Goal: Information Seeking & Learning: Learn about a topic

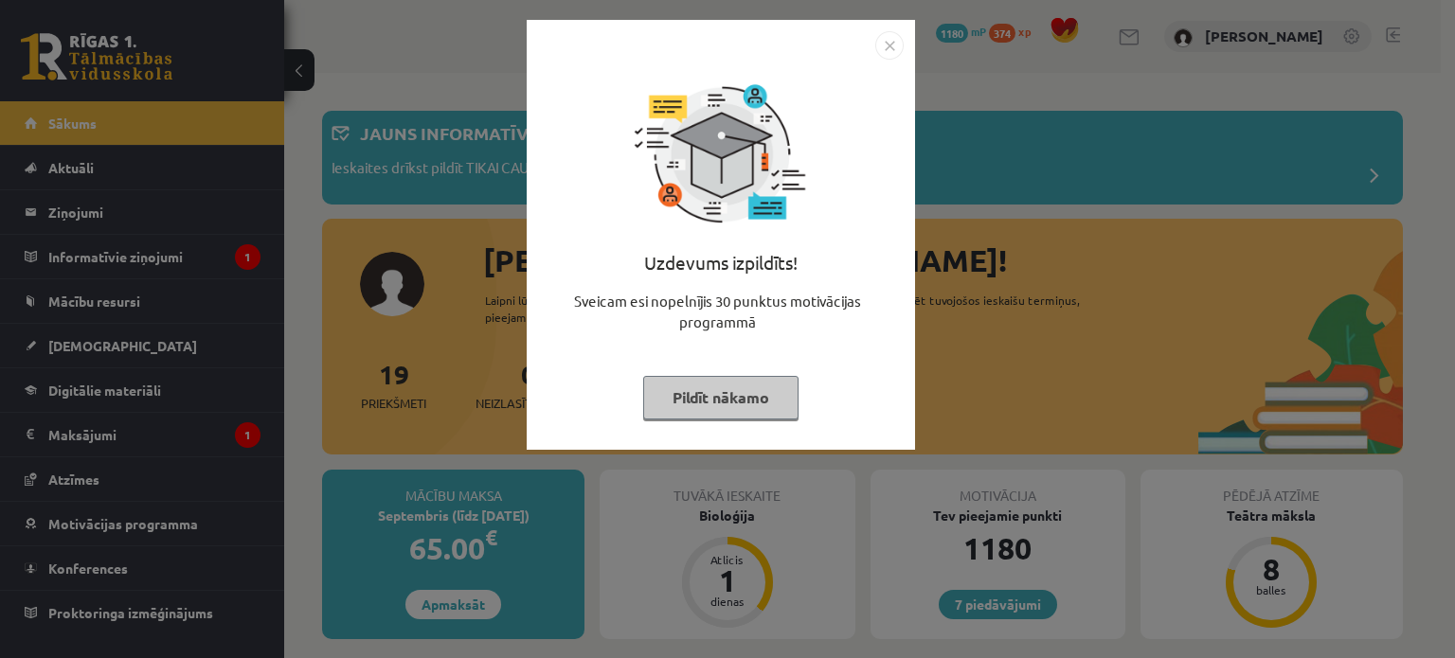
click at [887, 45] on img "Close" at bounding box center [889, 45] width 28 height 28
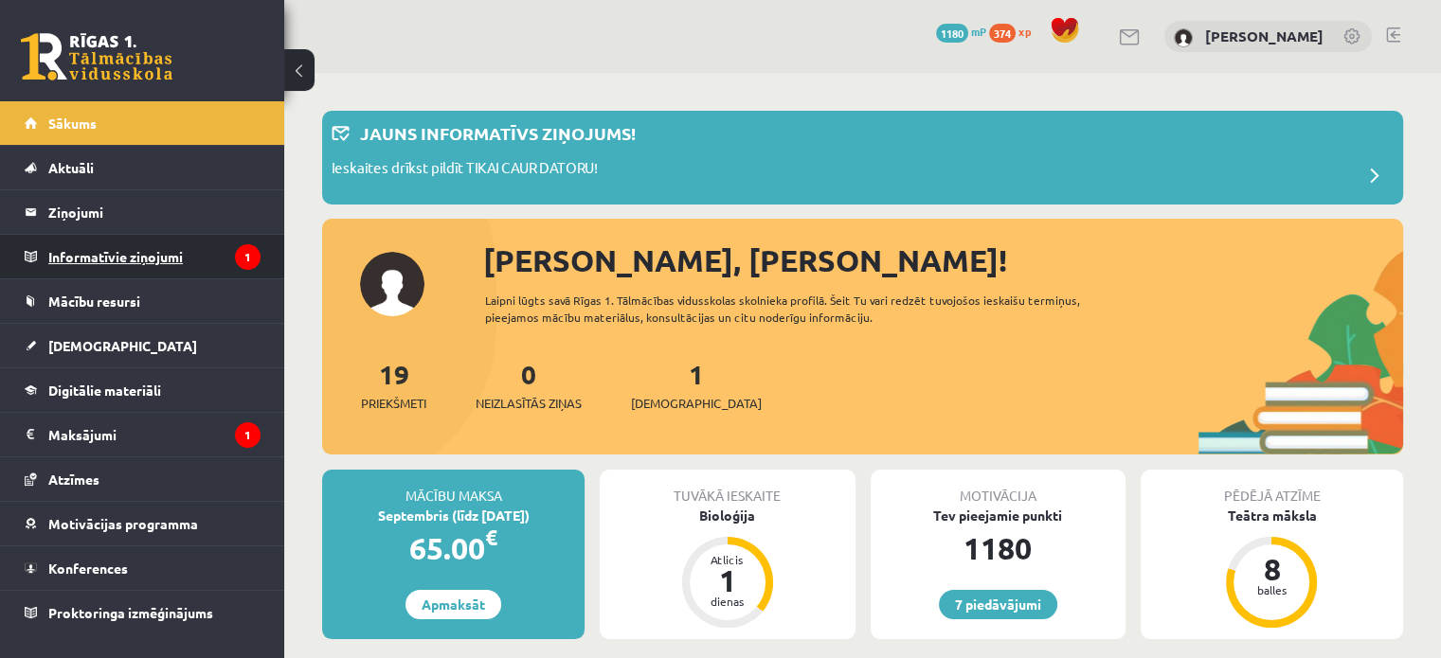
click at [167, 252] on legend "Informatīvie ziņojumi 1" at bounding box center [154, 257] width 212 height 44
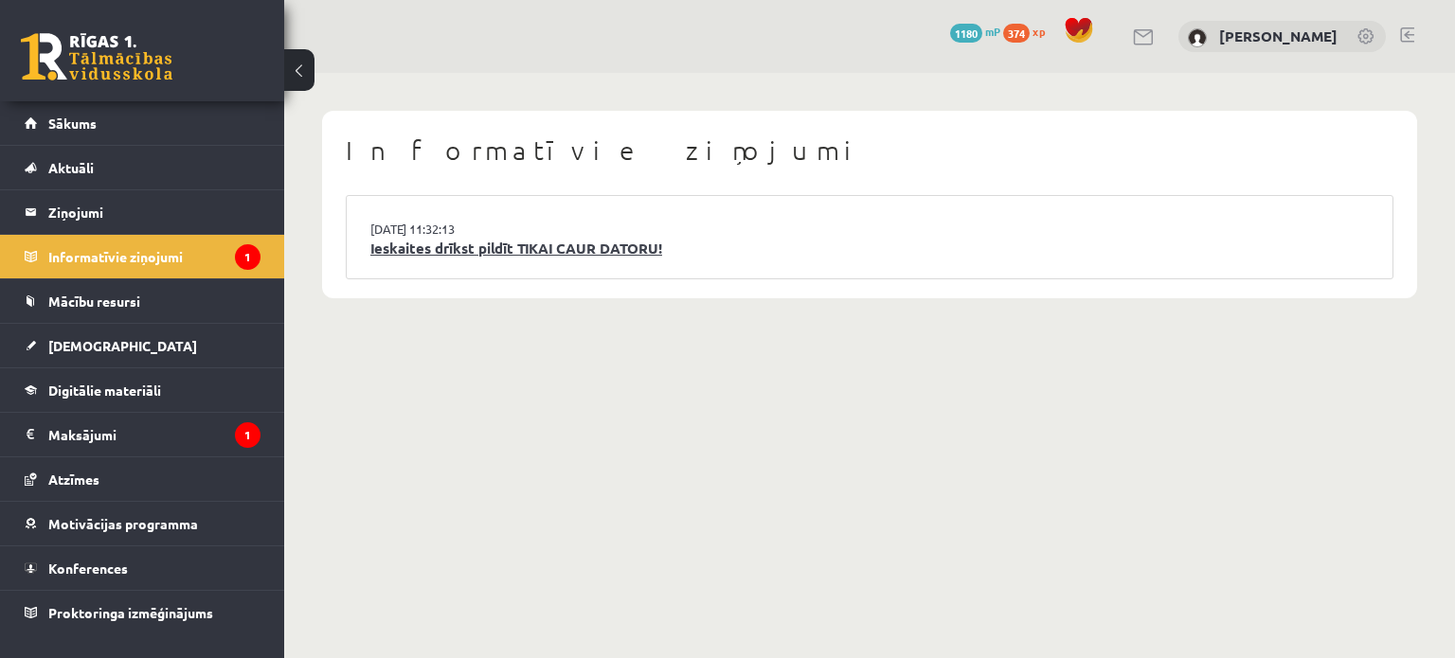
click at [557, 241] on link "Ieskaites drīkst pildīt TIKAI CAUR DATORU!" at bounding box center [869, 249] width 999 height 22
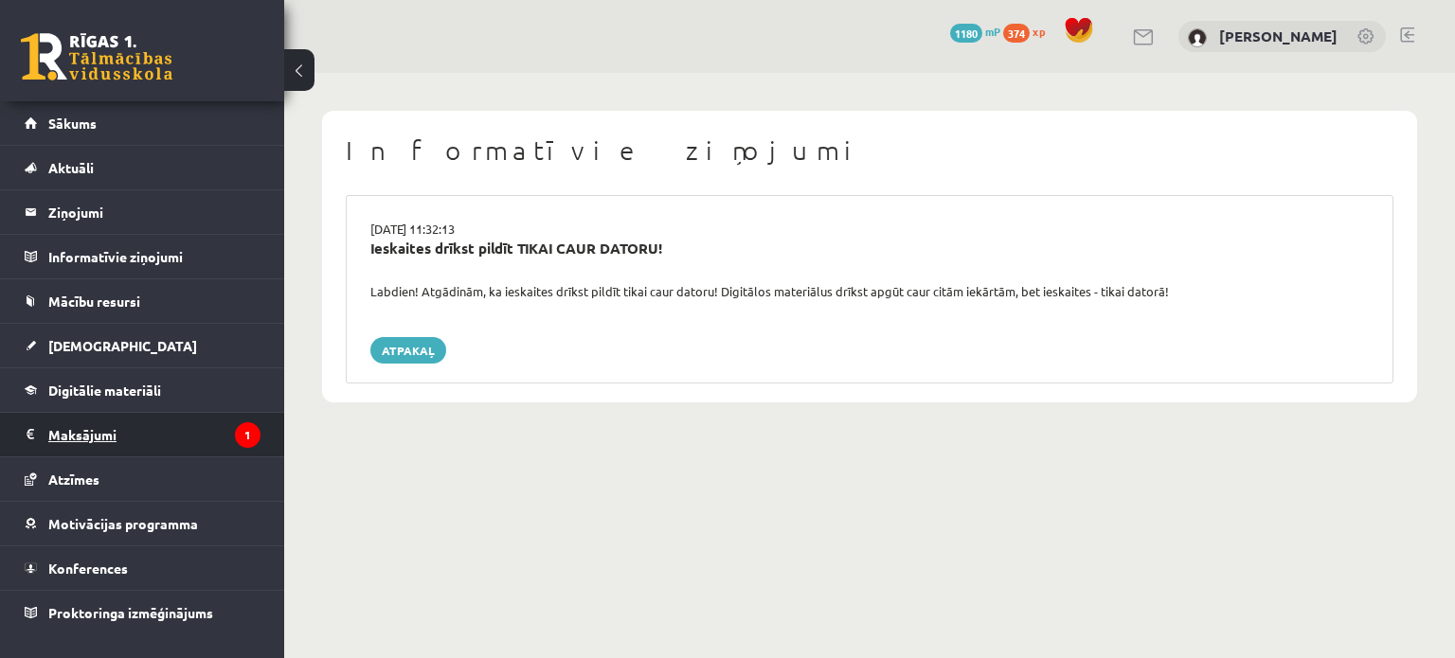
click at [157, 420] on legend "Maksājumi 1" at bounding box center [154, 435] width 212 height 44
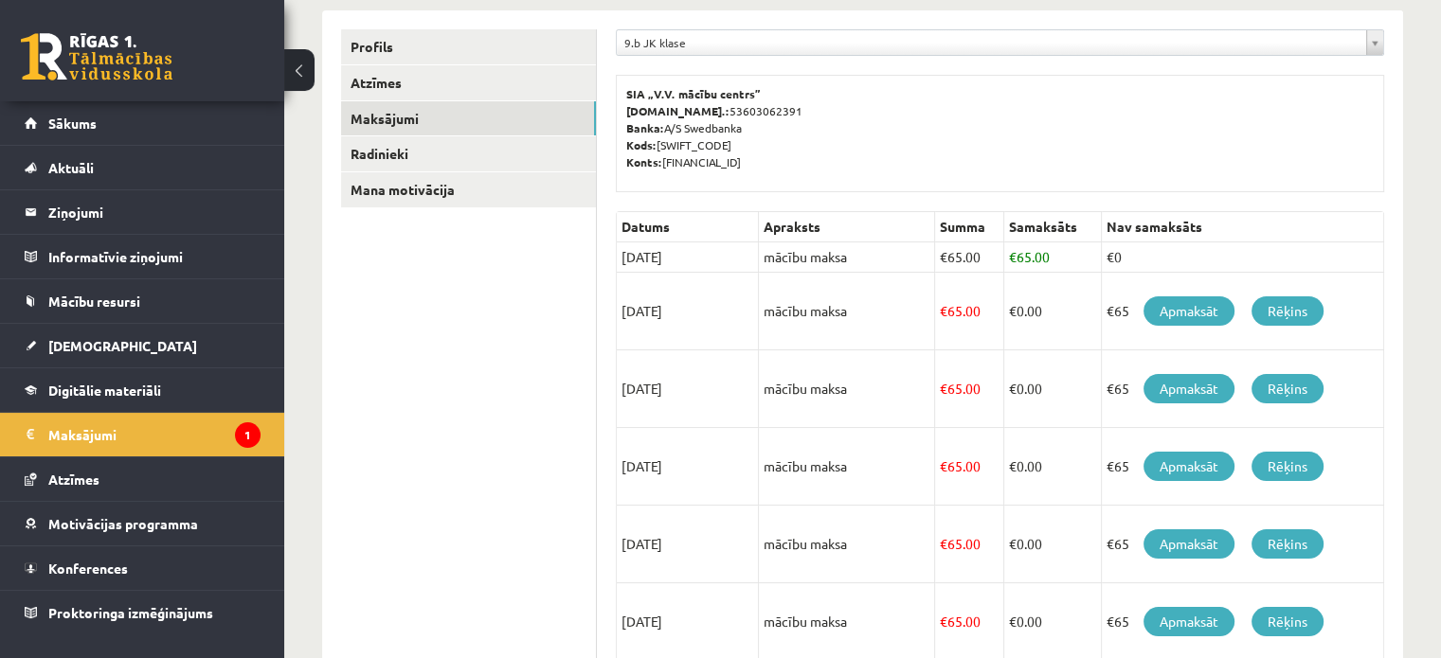
scroll to position [189, 0]
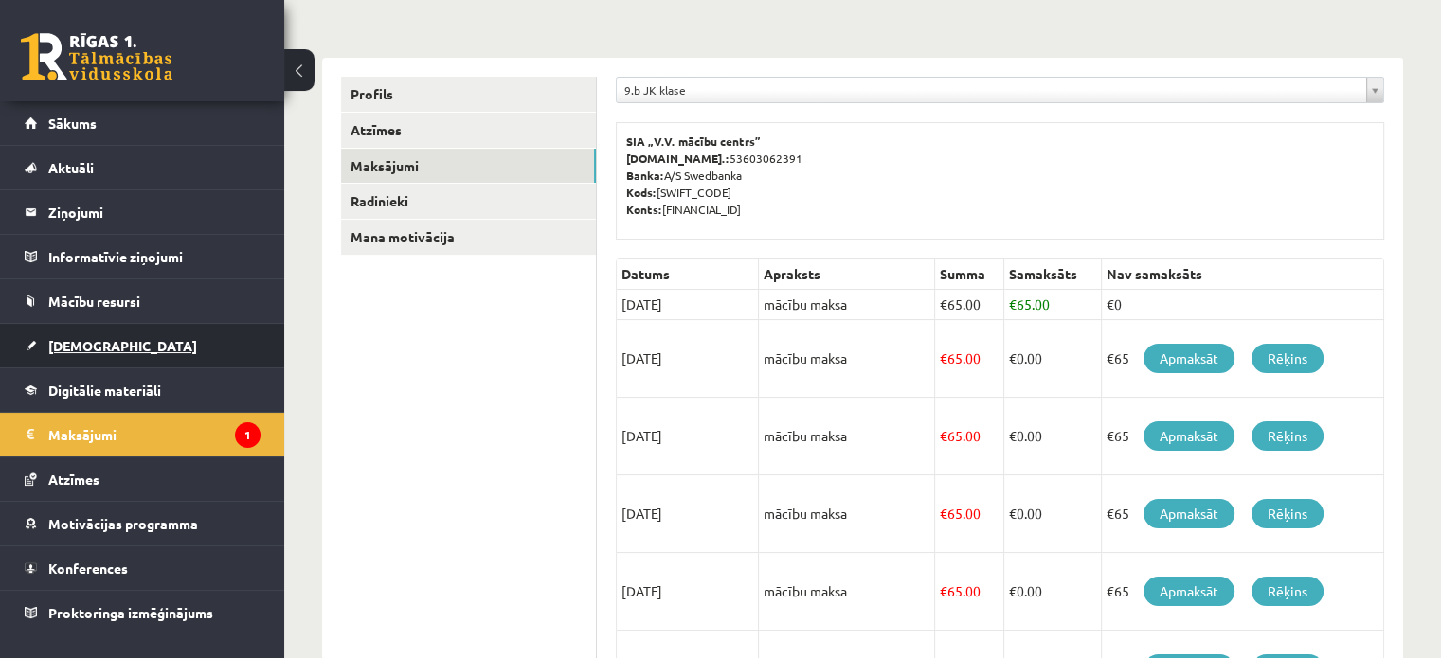
click at [92, 333] on link "[DEMOGRAPHIC_DATA]" at bounding box center [143, 346] width 236 height 44
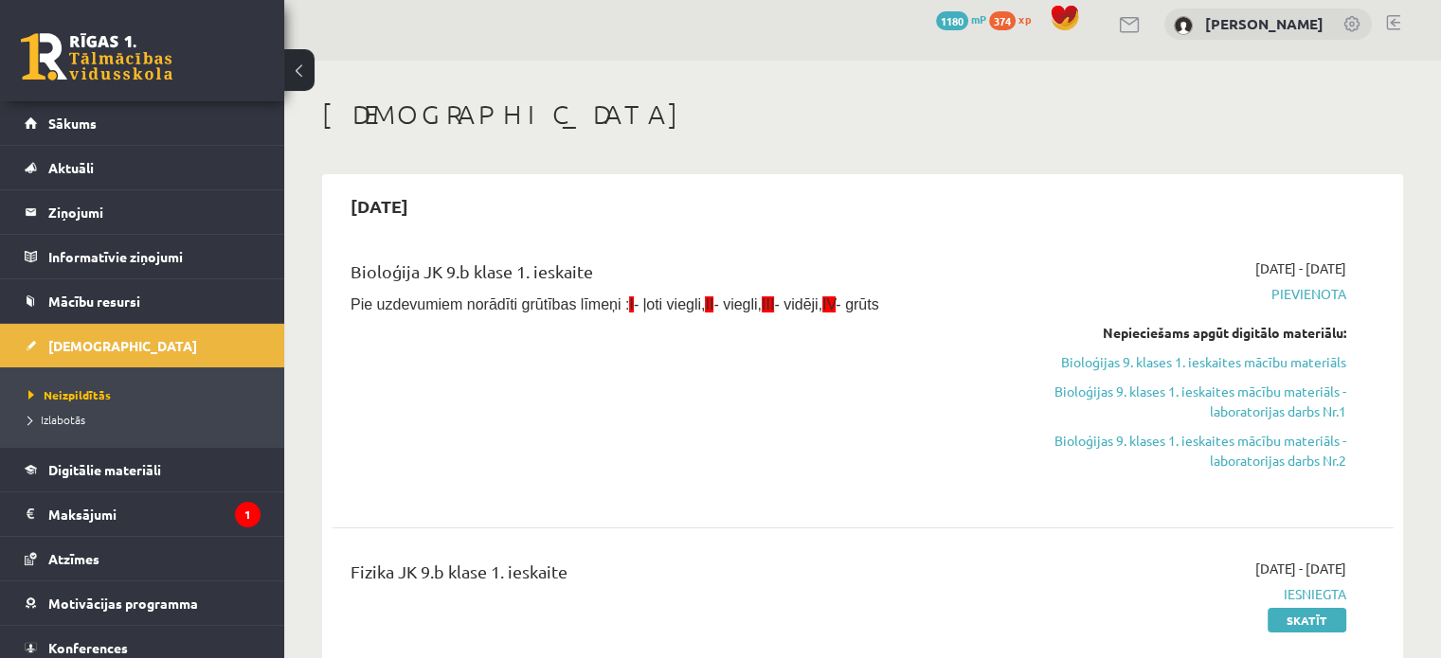
scroll to position [189, 0]
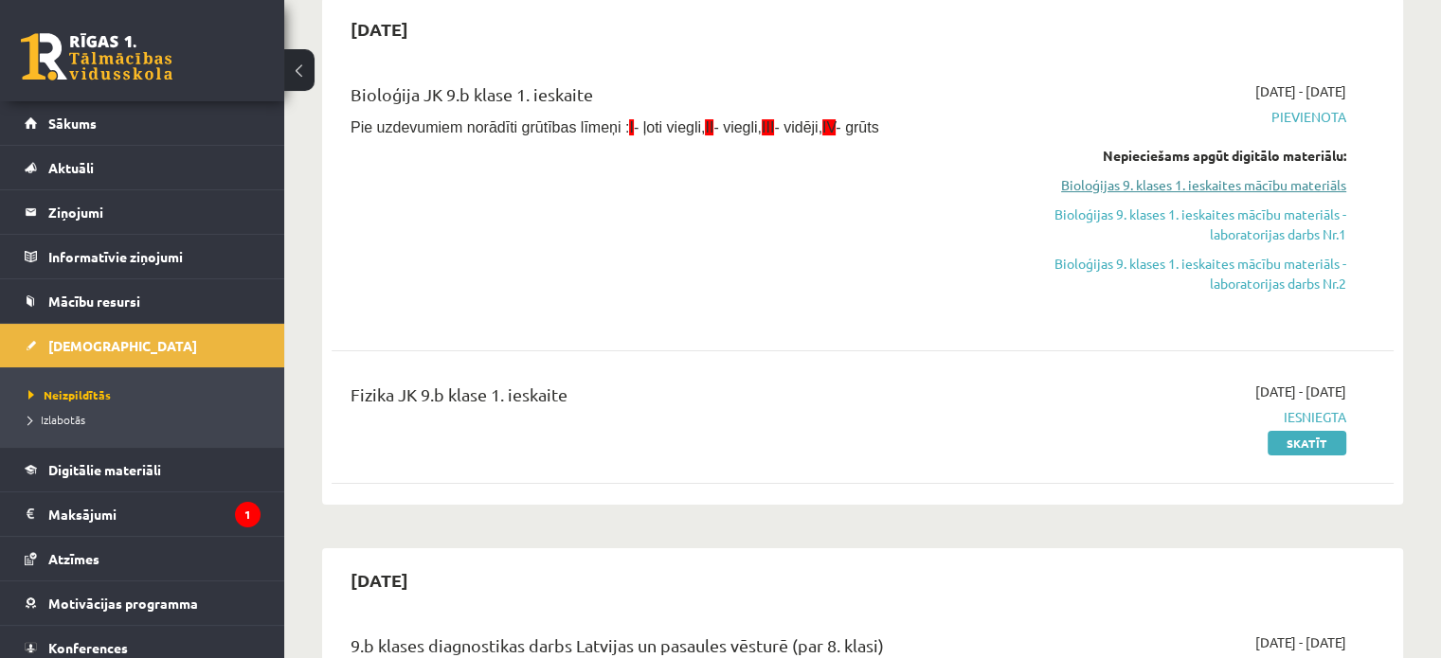
click at [1235, 180] on link "Bioloģijas 9. klases 1. ieskaites mācību materiāls" at bounding box center [1190, 185] width 313 height 20
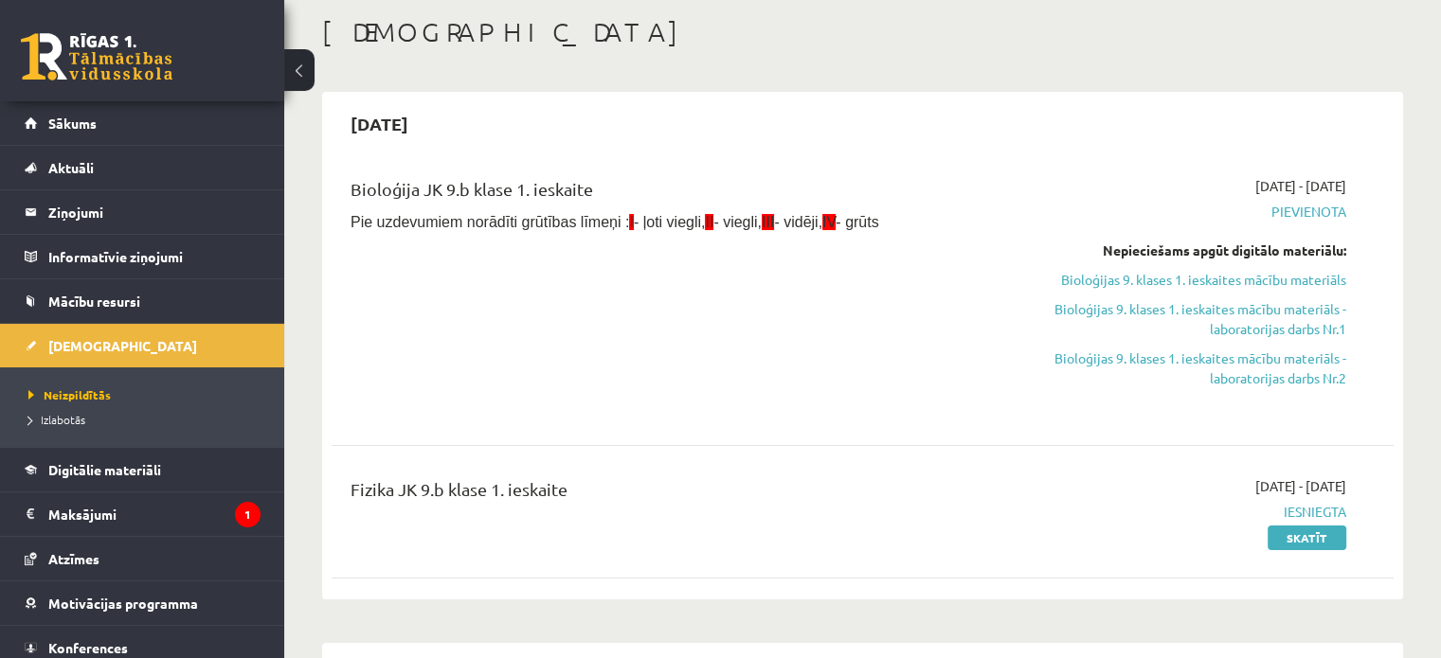
scroll to position [0, 0]
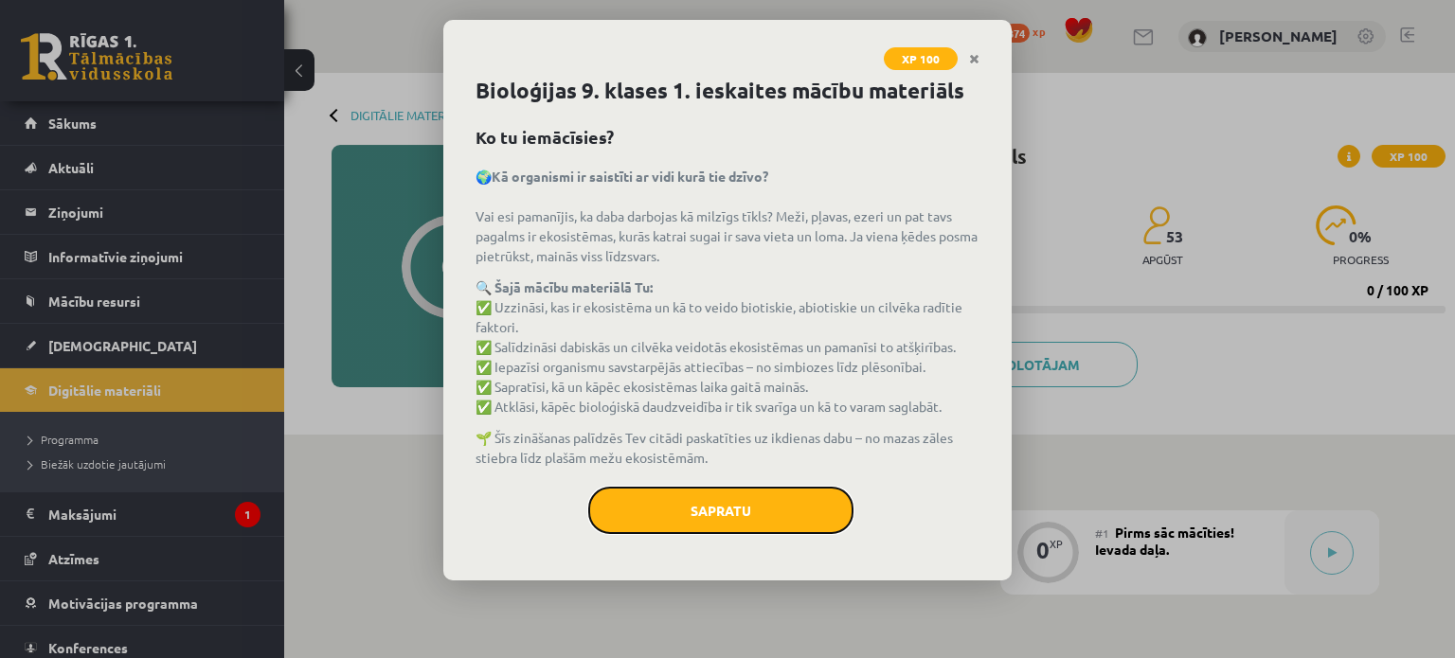
click at [716, 514] on button "Sapratu" at bounding box center [720, 510] width 265 height 47
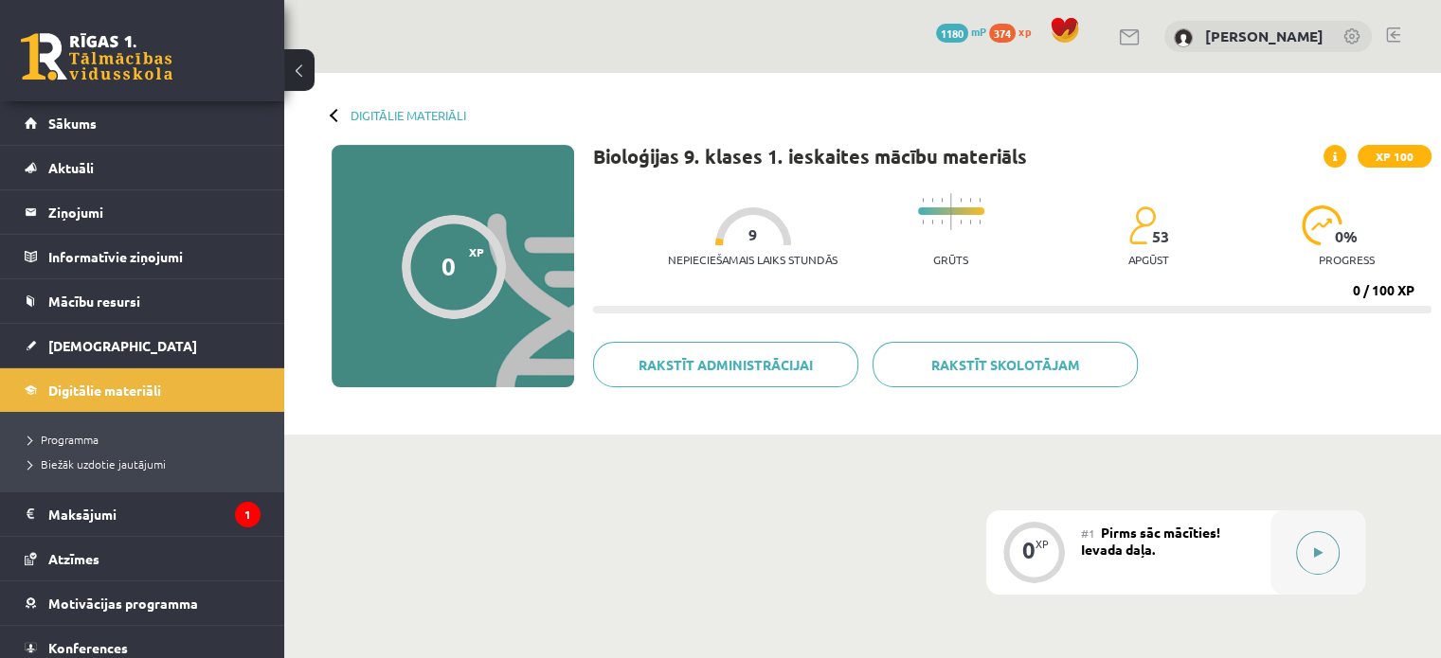
click at [1328, 544] on button at bounding box center [1318, 554] width 44 height 44
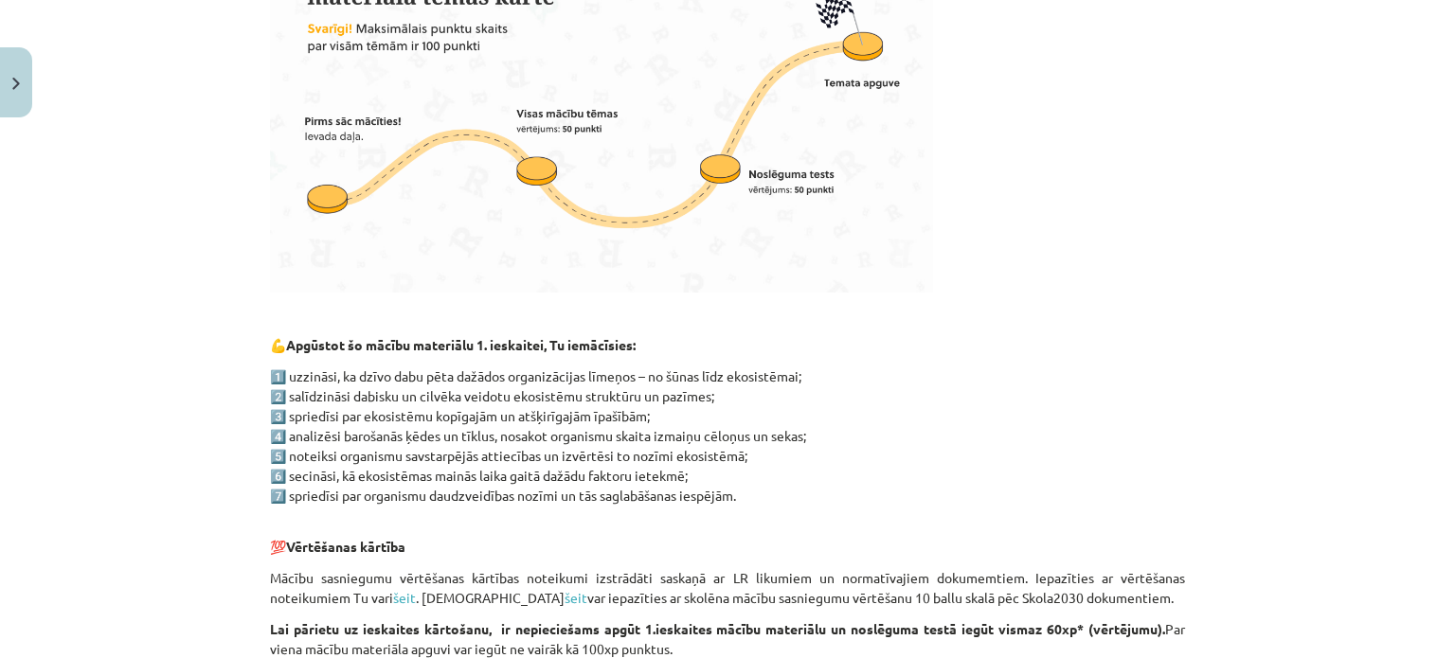
scroll to position [947, 0]
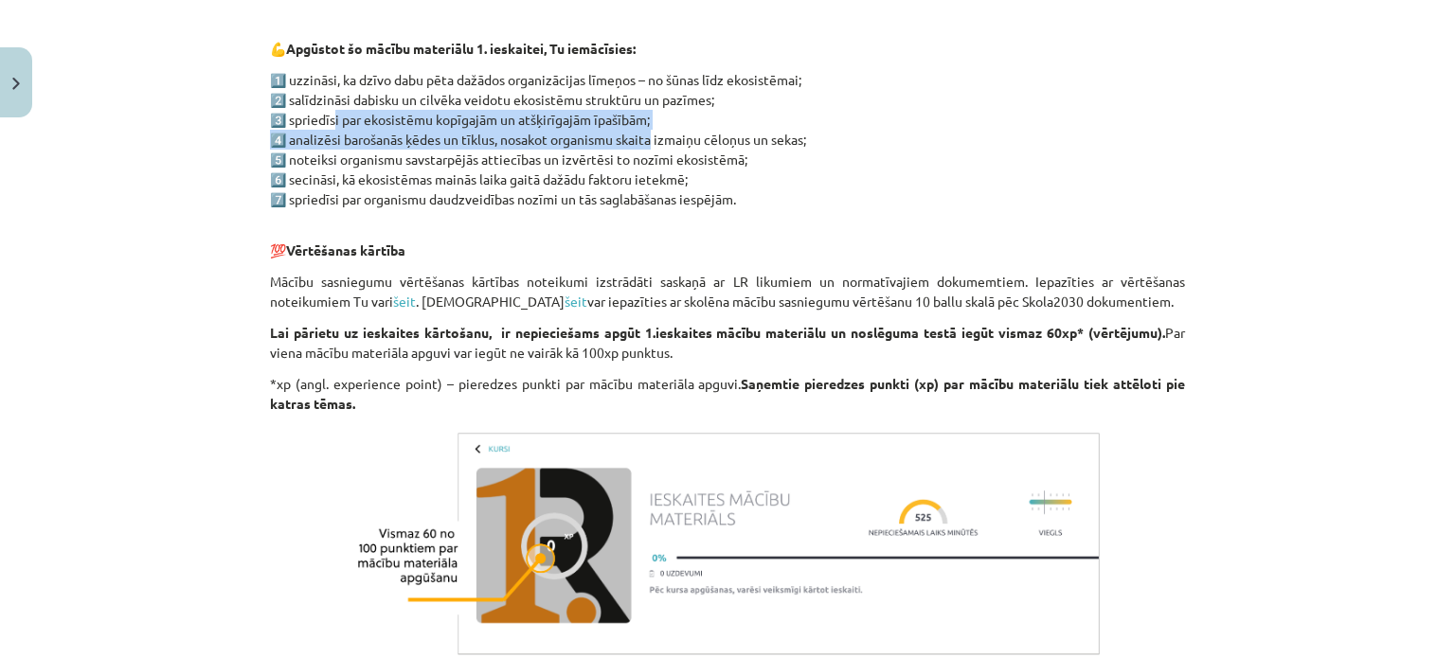
drag, startPoint x: 326, startPoint y: 119, endPoint x: 644, endPoint y: 135, distance: 318.7
click at [644, 135] on p "1️⃣ uzzināsi, ka dzīvo dabu pēta dažādos organizācijas līmeņos – no šūnas līdz …" at bounding box center [727, 139] width 915 height 139
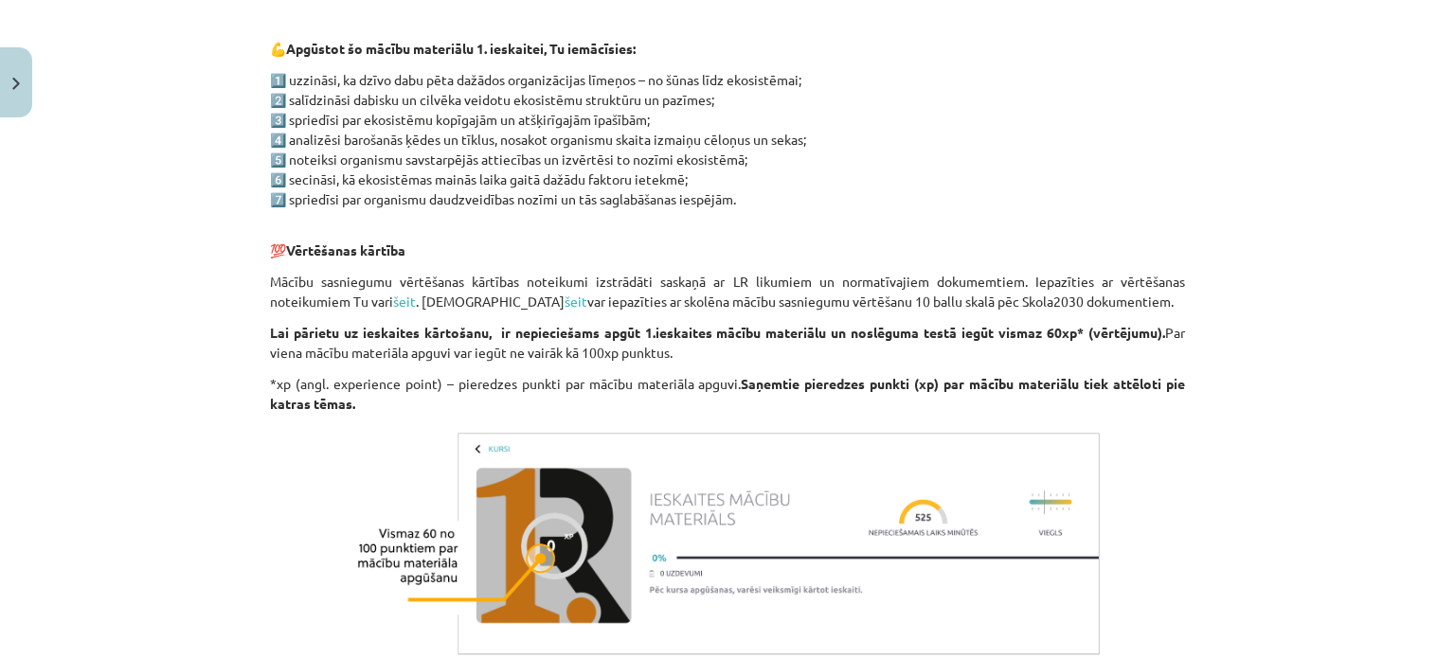
click at [703, 149] on p "1️⃣ uzzināsi, ka dzīvo dabu pēta dažādos organizācijas līmeņos – no šūnas līdz …" at bounding box center [727, 139] width 915 height 139
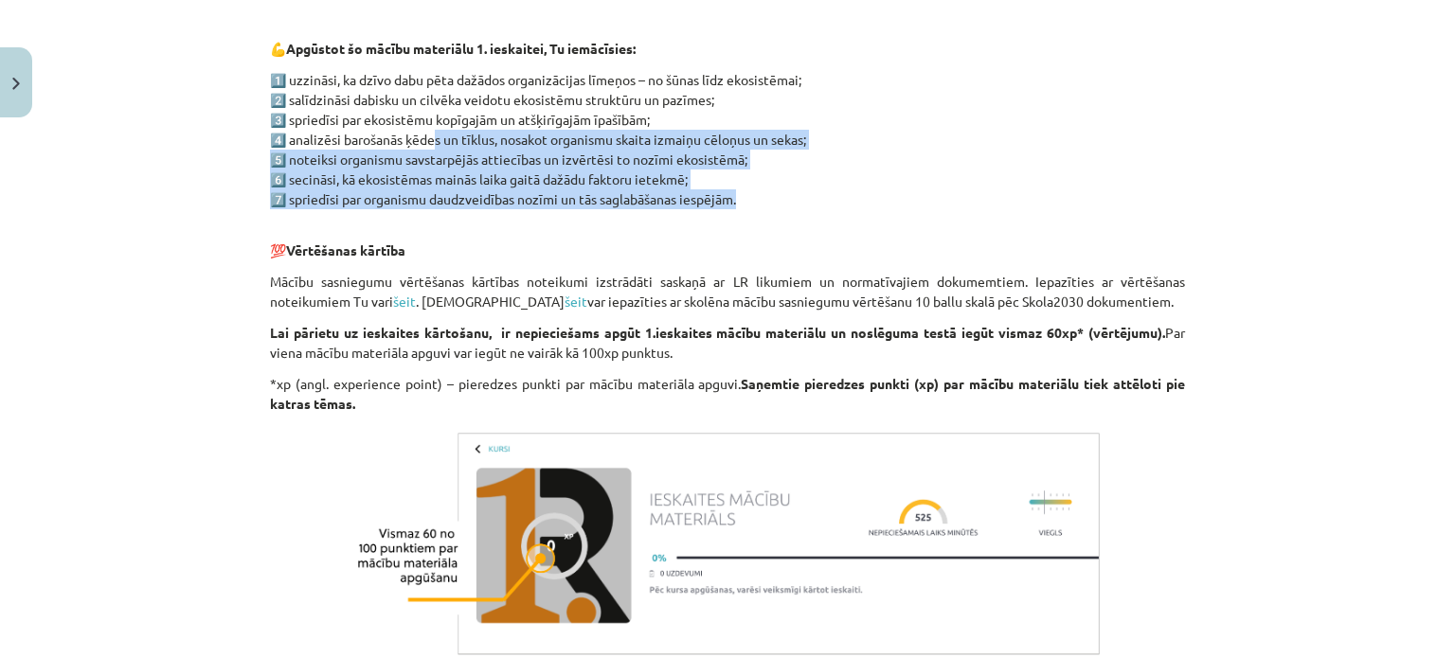
drag, startPoint x: 421, startPoint y: 138, endPoint x: 730, endPoint y: 205, distance: 316.8
click at [730, 205] on p "1️⃣ uzzināsi, ka dzīvo dabu pēta dažādos organizācijas līmeņos – no šūnas līdz …" at bounding box center [727, 139] width 915 height 139
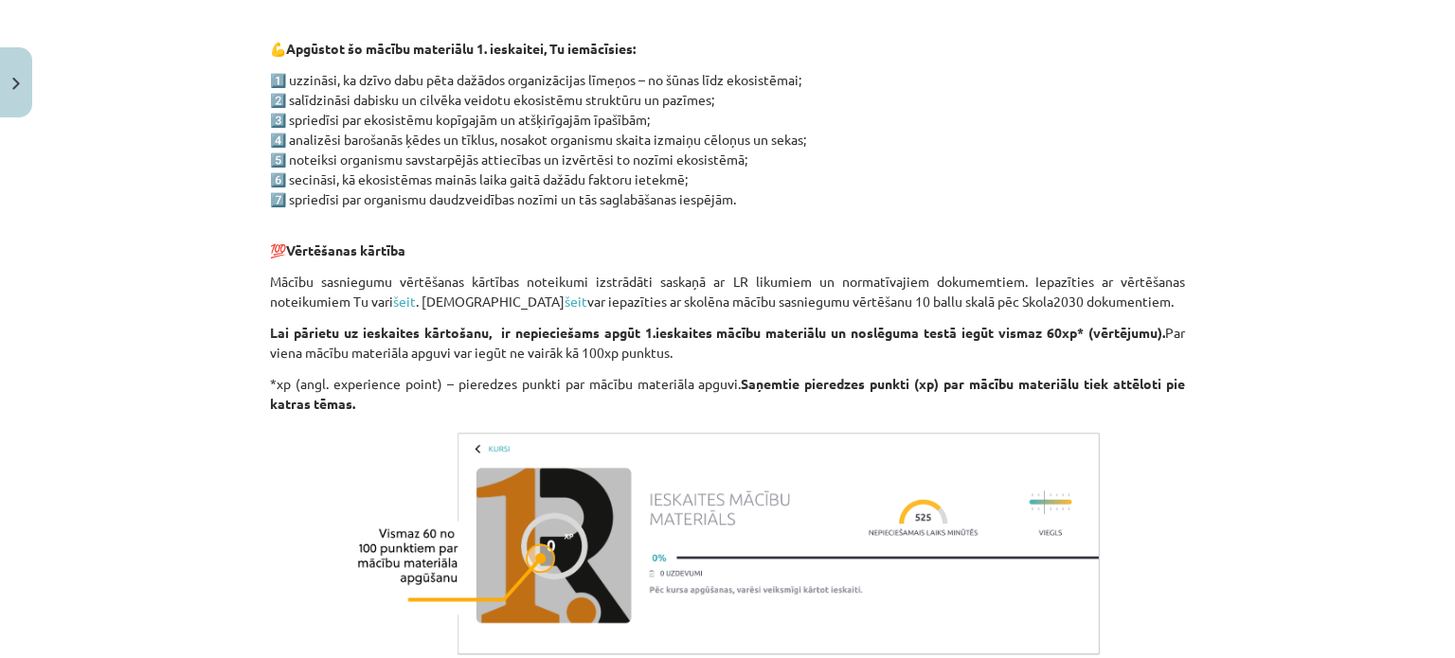
click at [796, 200] on p "1️⃣ uzzināsi, ka dzīvo dabu pēta dažādos organizācijas līmeņos – no šūnas līdz …" at bounding box center [727, 139] width 915 height 139
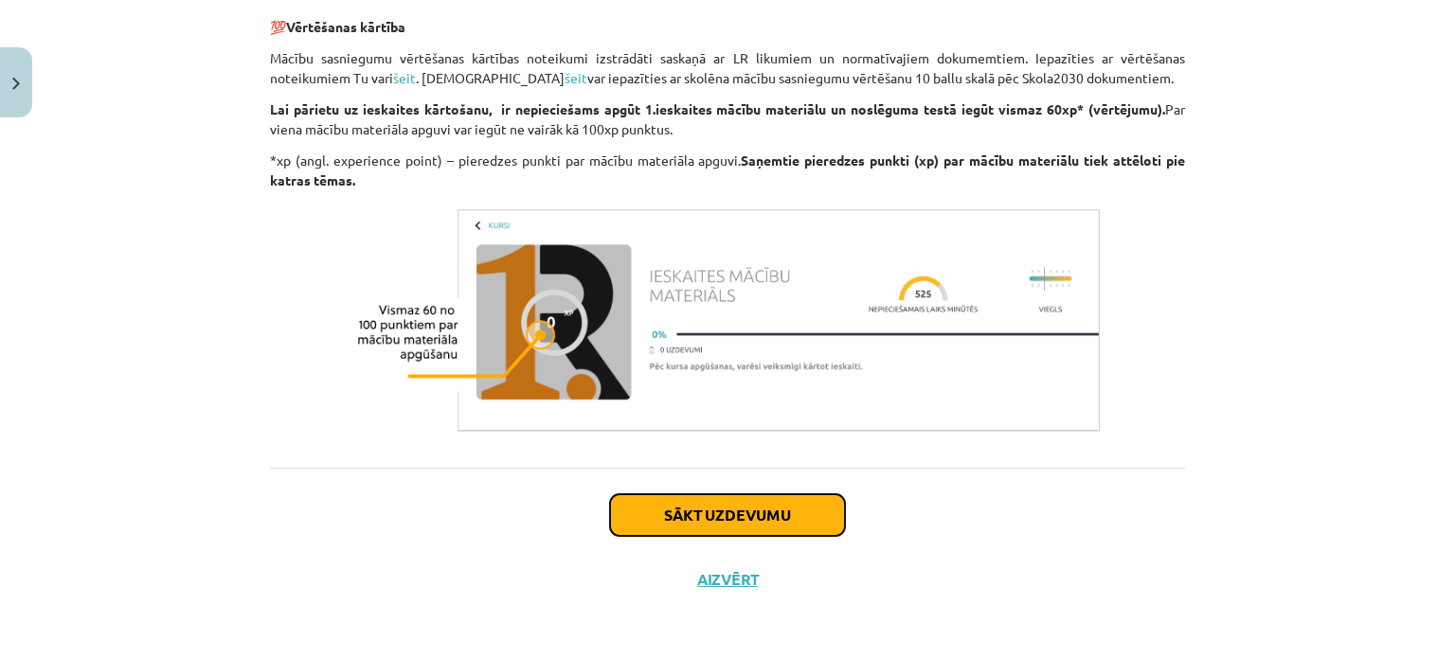
click at [781, 511] on button "Sākt uzdevumu" at bounding box center [727, 516] width 235 height 42
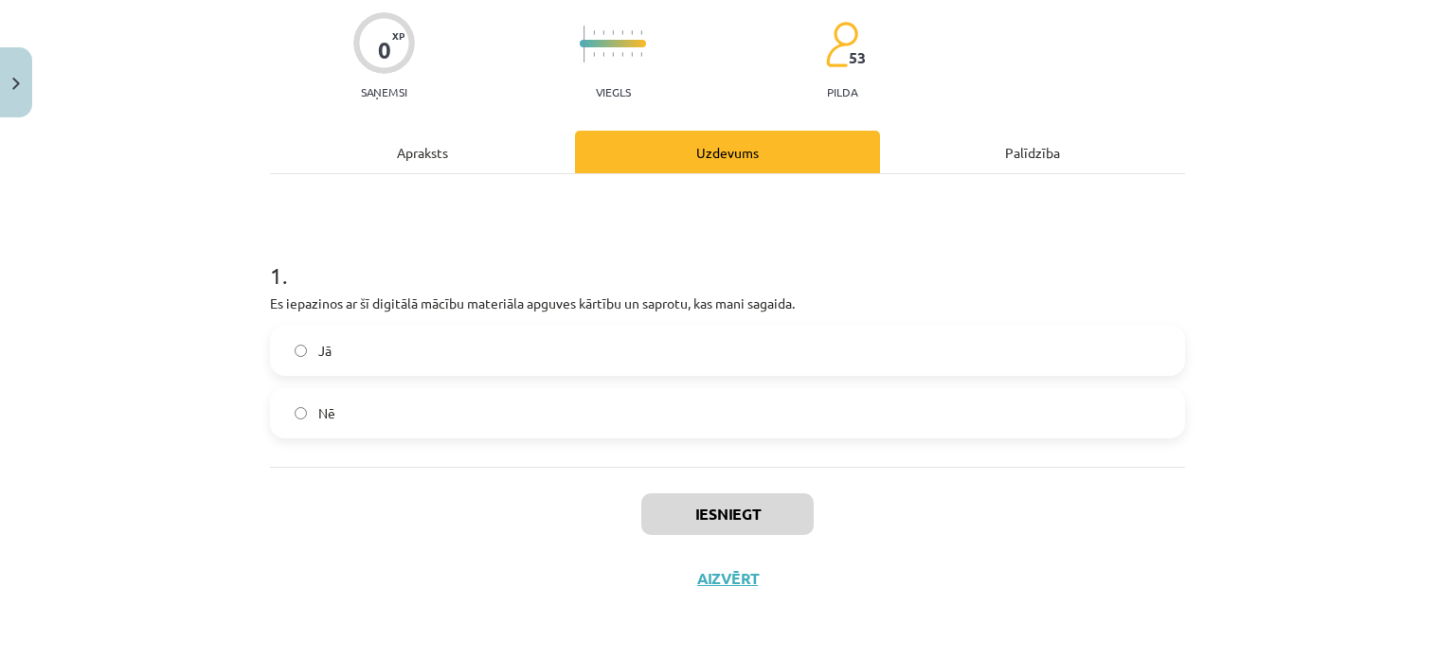
scroll to position [47, 0]
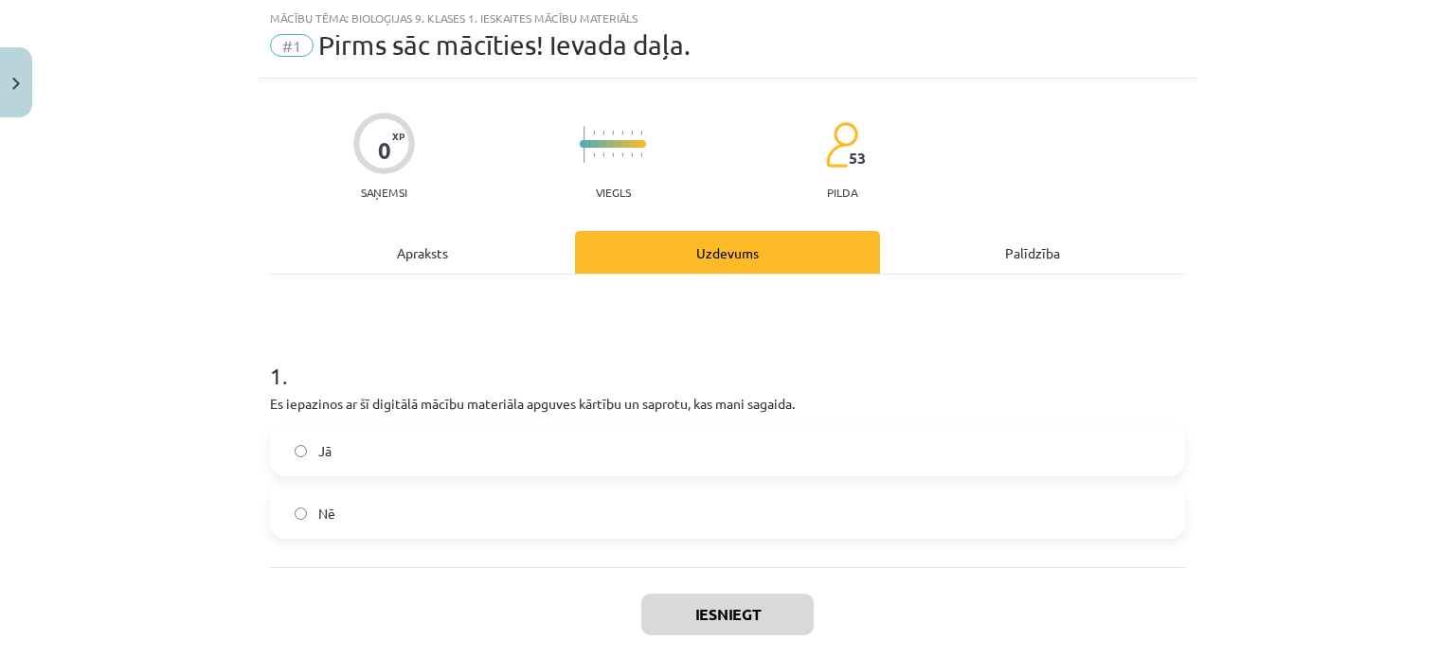
click at [369, 466] on label "Jā" at bounding box center [727, 450] width 911 height 47
click at [678, 607] on button "Iesniegt" at bounding box center [727, 615] width 172 height 42
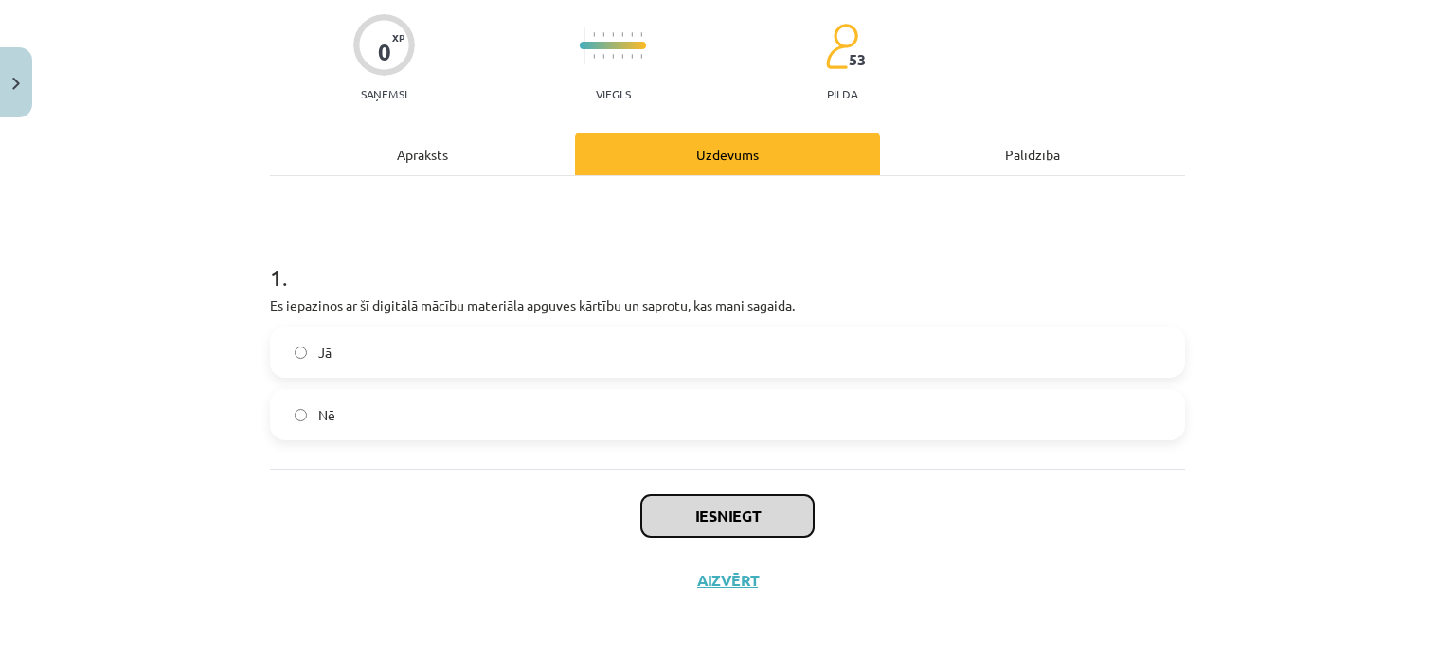
scroll to position [147, 0]
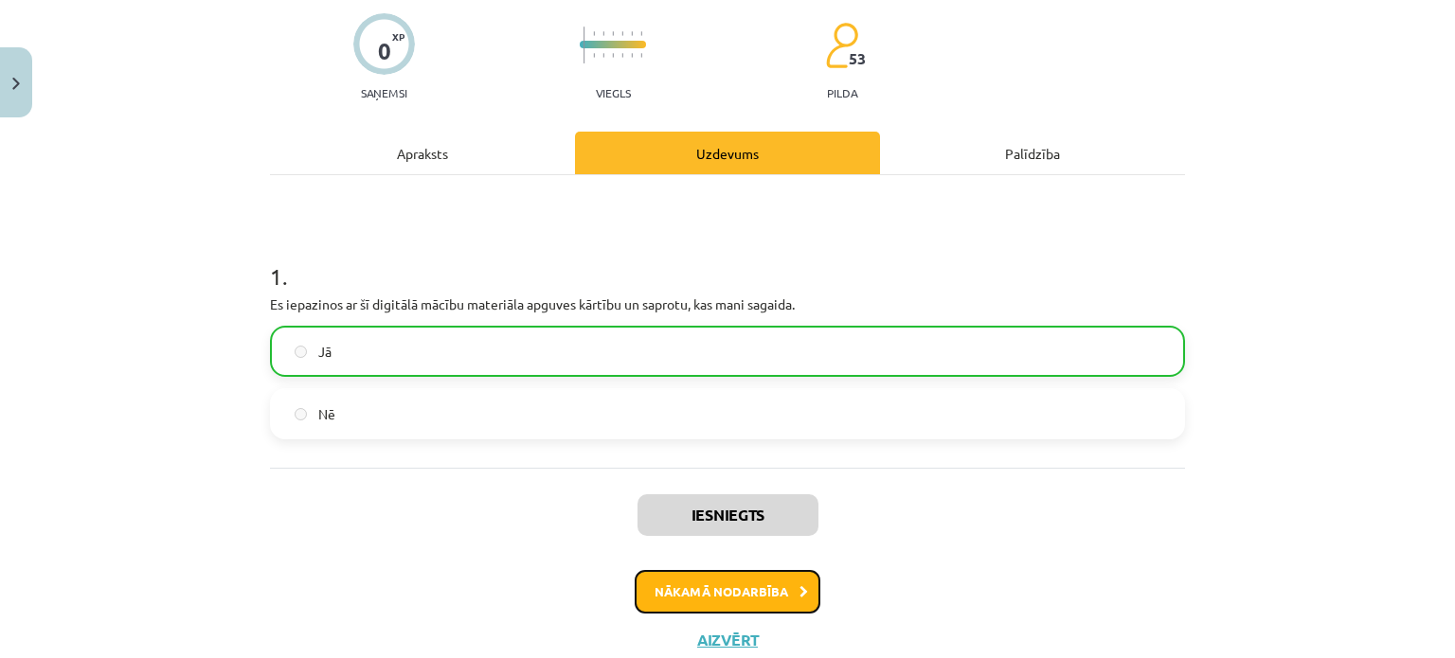
click at [739, 600] on button "Nākamā nodarbība" at bounding box center [728, 592] width 186 height 44
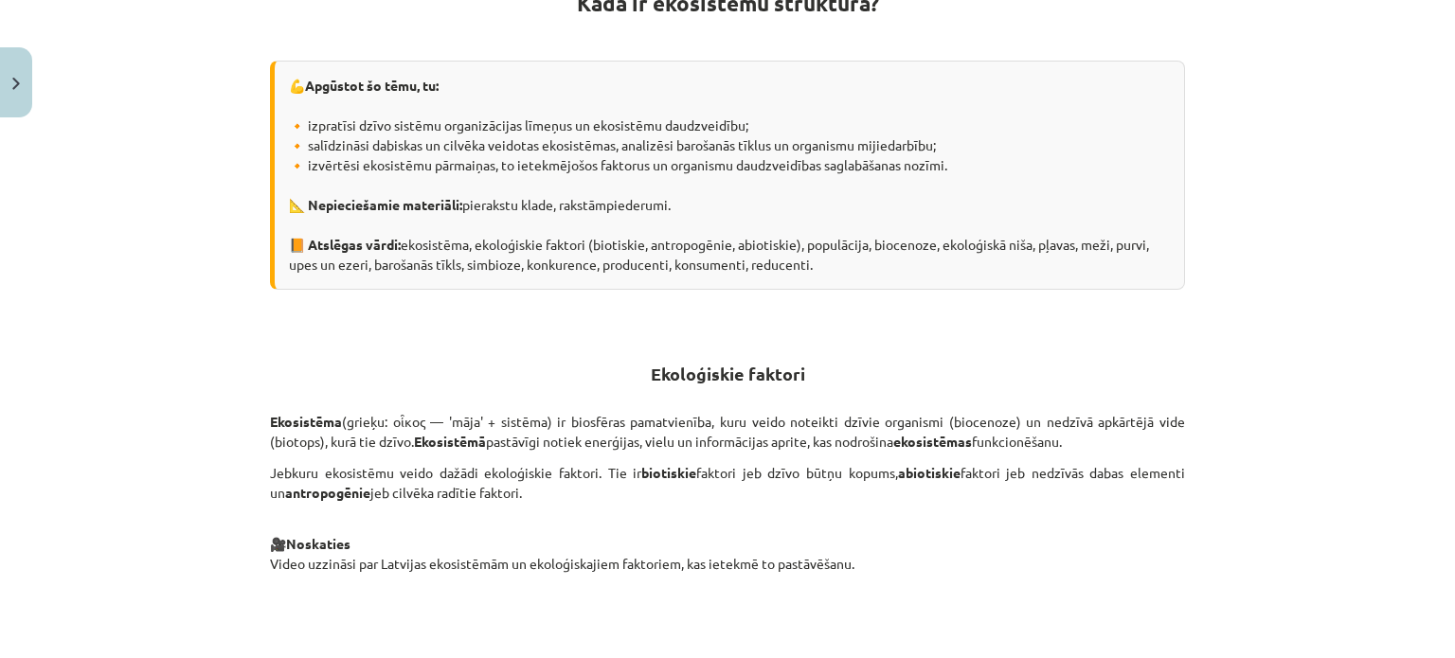
scroll to position [227, 0]
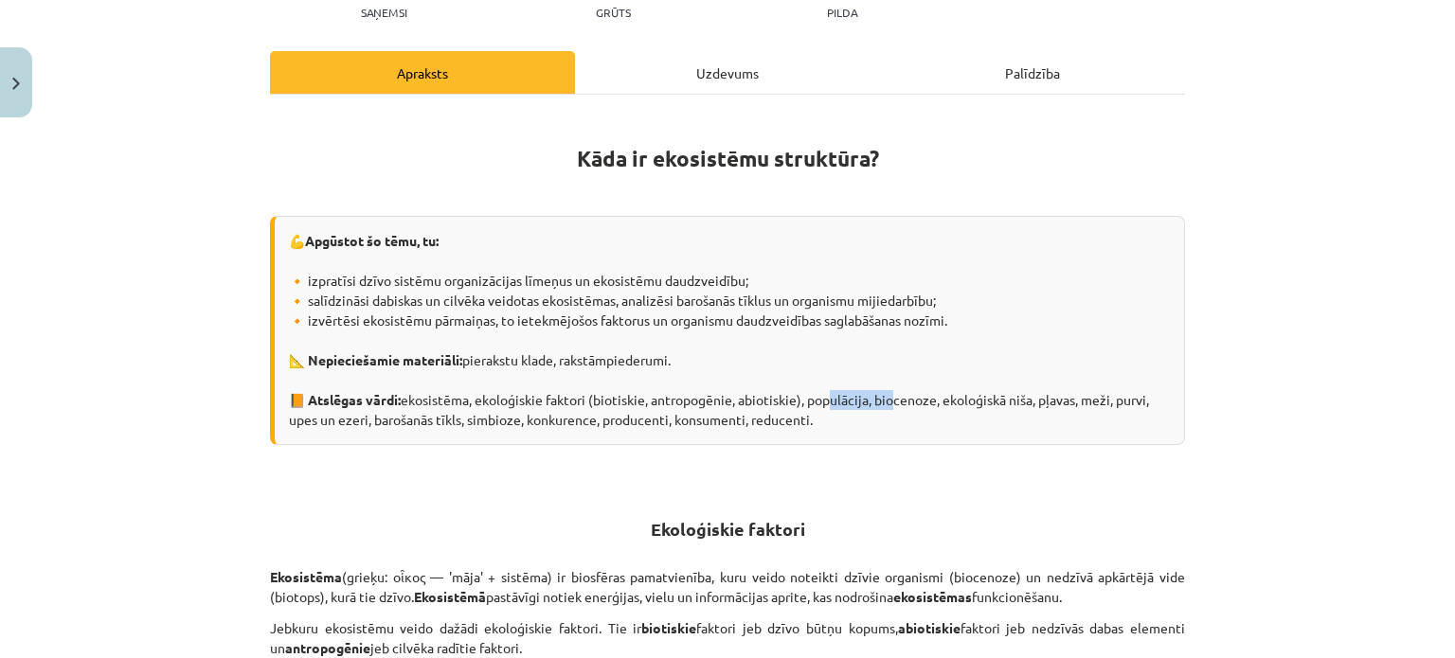
drag, startPoint x: 840, startPoint y: 397, endPoint x: 897, endPoint y: 397, distance: 56.8
click at [897, 397] on div "💪 Apgūstot šo tēmu, tu: 🔸 izpratīsi dzīvo sistēmu organizācijas līmeņus un ekos…" at bounding box center [727, 330] width 915 height 229
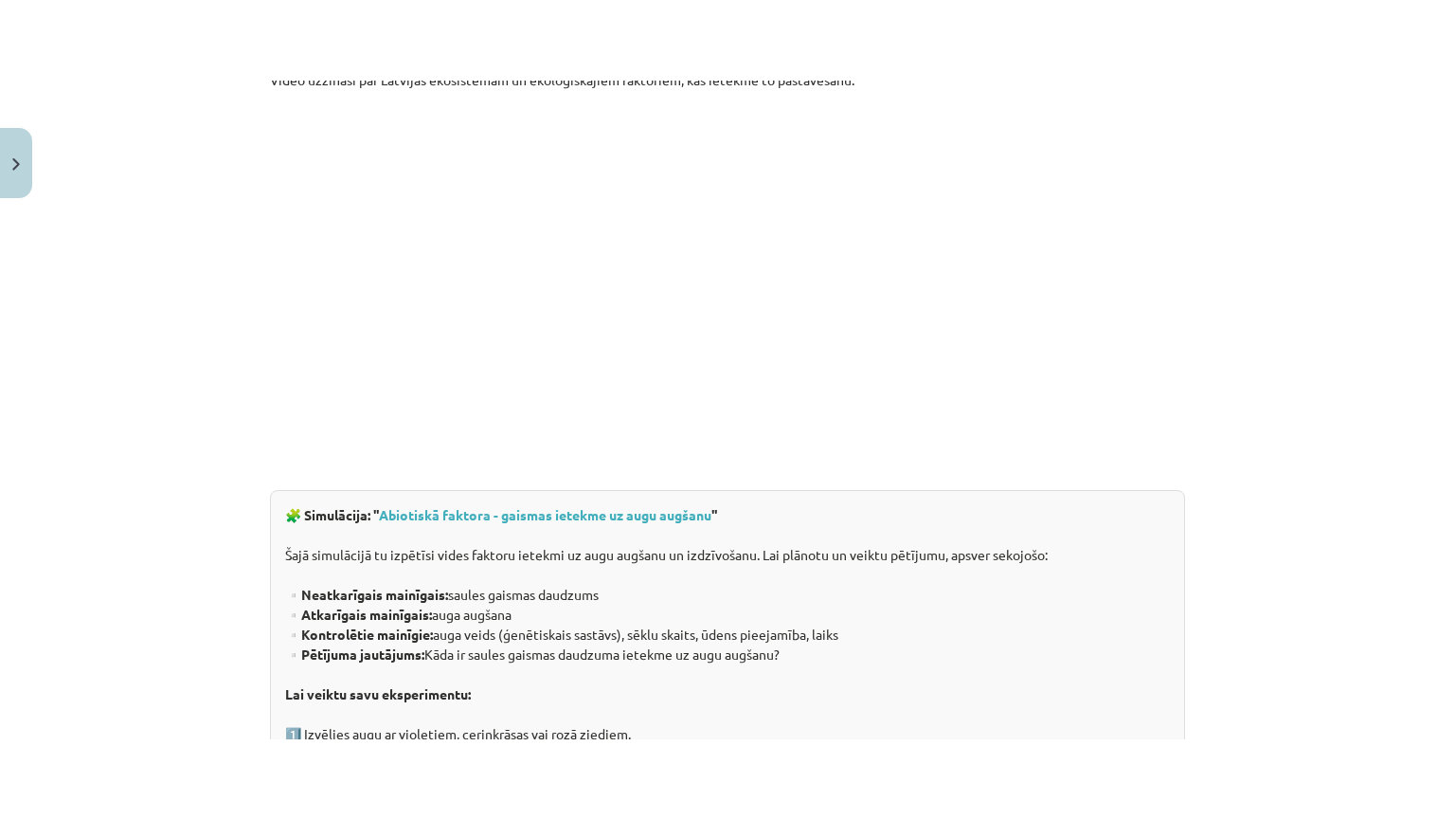
scroll to position [853, 0]
